Goal: Check status

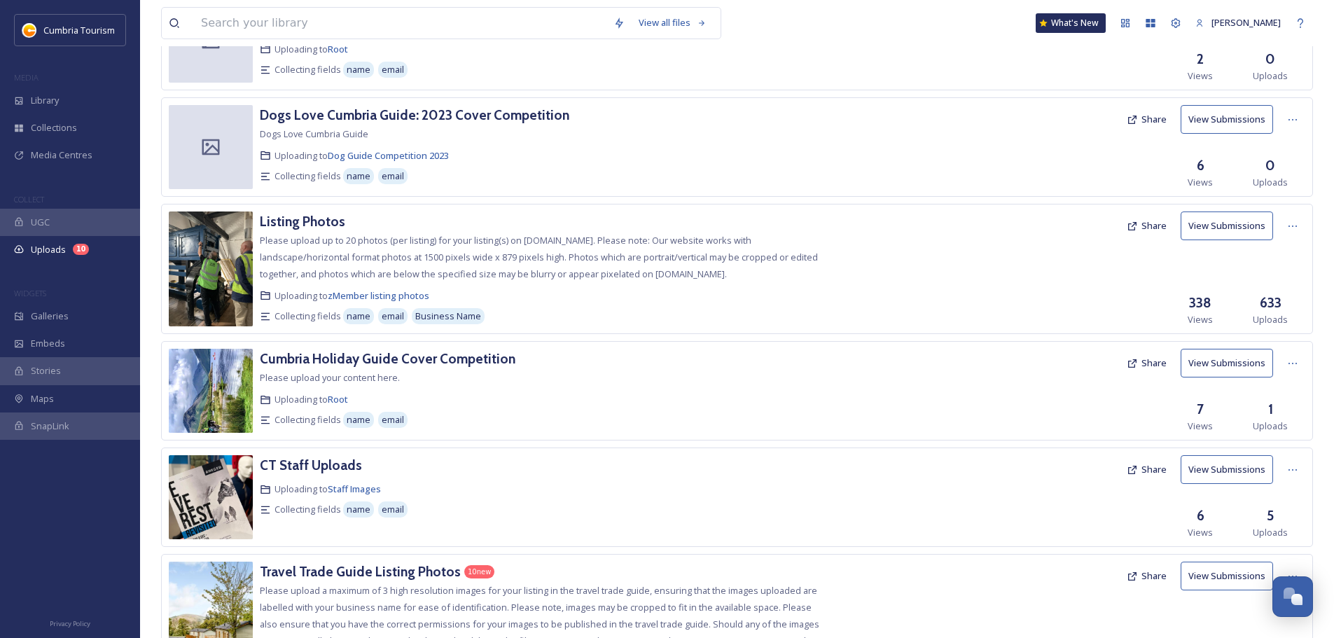
scroll to position [140, 0]
click at [310, 214] on h3 "Listing Photos" at bounding box center [302, 220] width 85 height 17
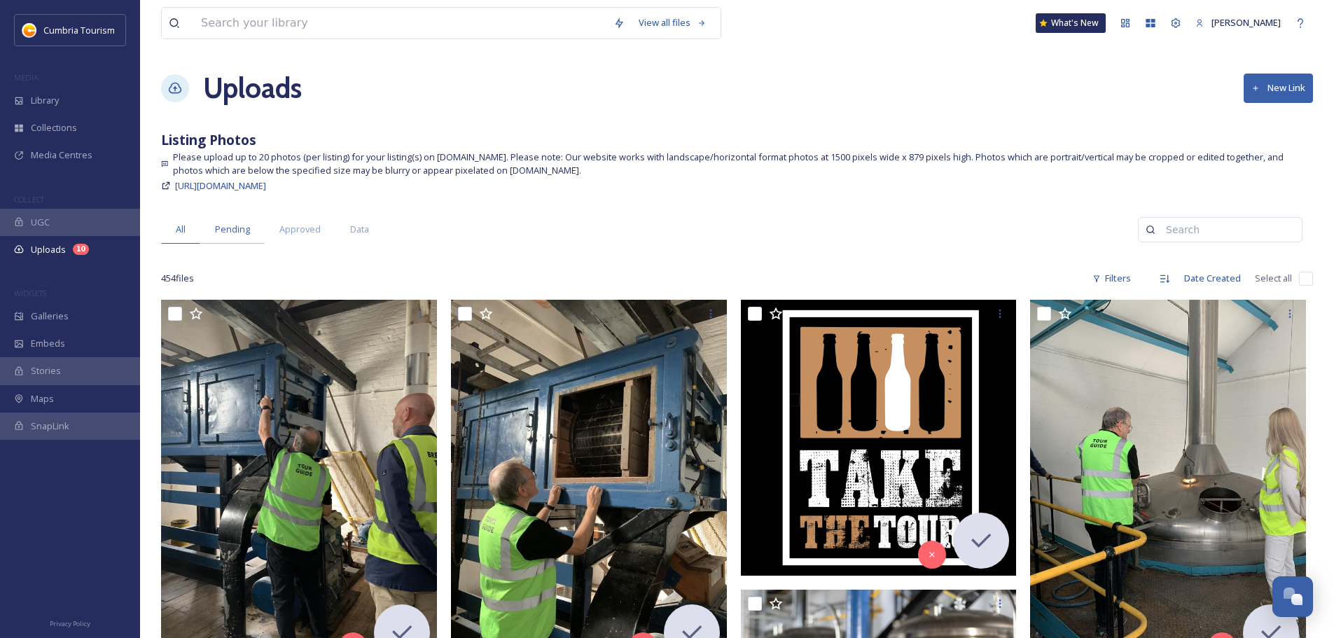
click at [254, 230] on div "Pending" at bounding box center [232, 229] width 64 height 29
